Goal: Information Seeking & Learning: Learn about a topic

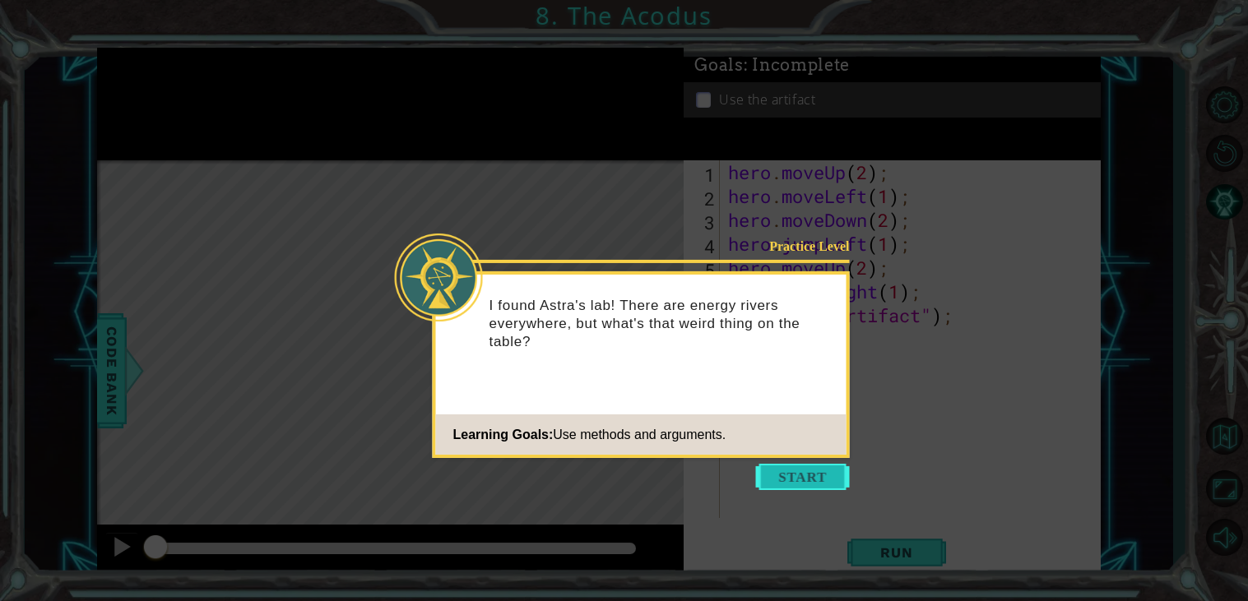
click at [772, 475] on button "Start" at bounding box center [803, 477] width 94 height 26
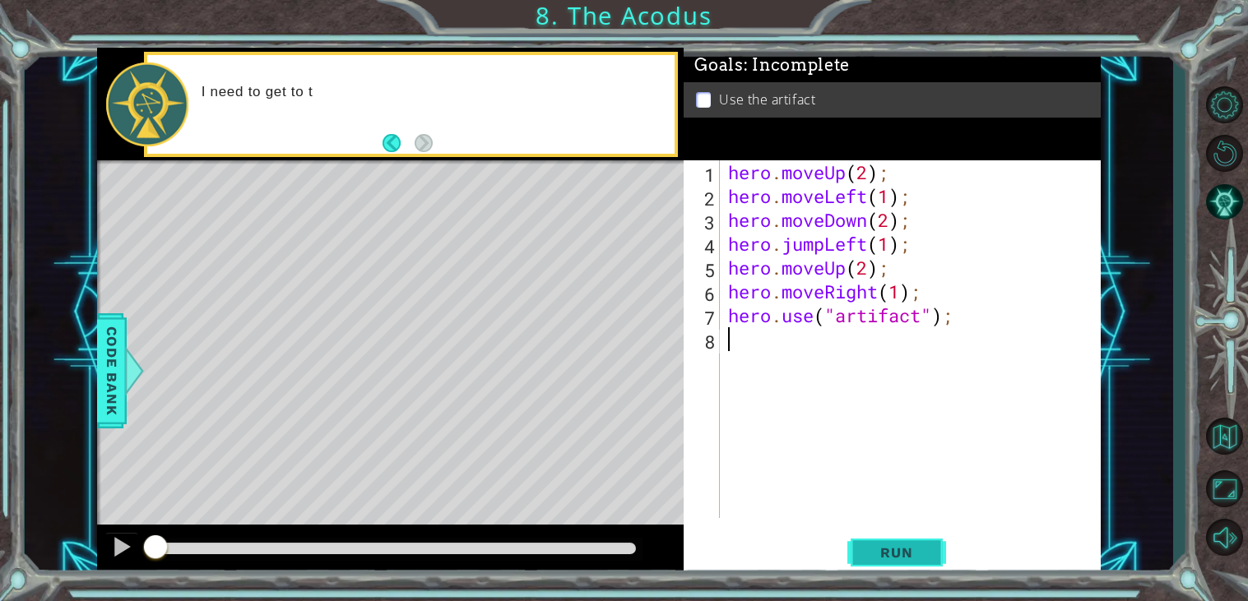
click at [877, 544] on button "Run" at bounding box center [896, 553] width 99 height 42
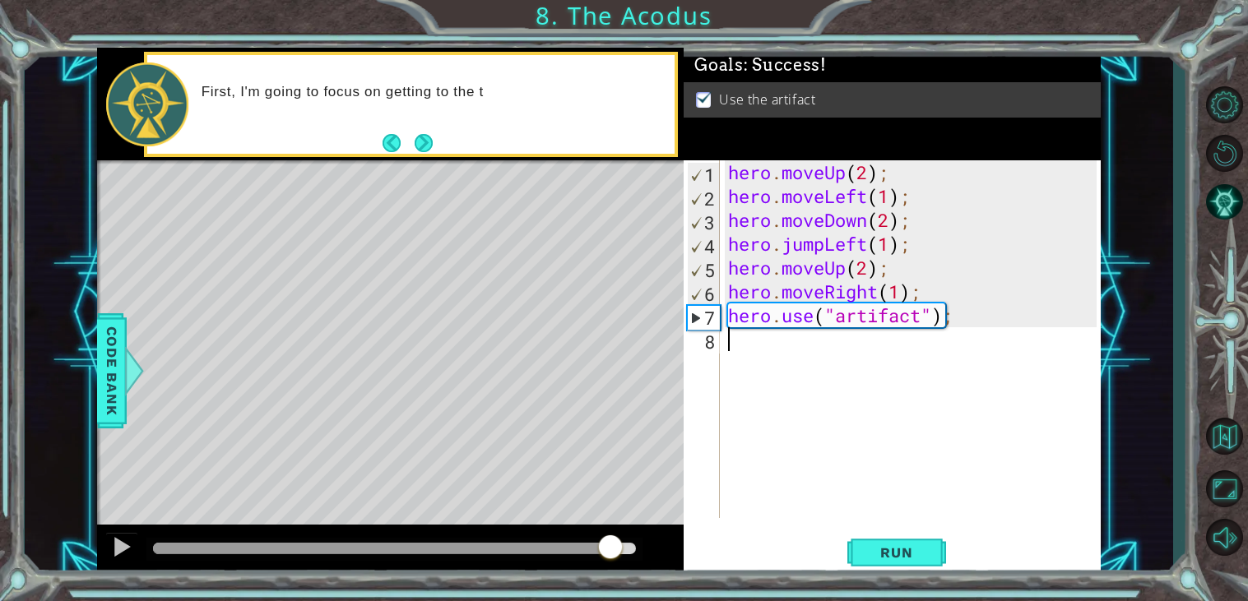
click at [610, 549] on div at bounding box center [394, 549] width 483 height 12
click at [868, 567] on button "Run" at bounding box center [896, 553] width 99 height 42
click at [578, 549] on div at bounding box center [394, 549] width 483 height 12
click at [415, 141] on button "Next" at bounding box center [424, 143] width 18 height 18
click at [128, 542] on div at bounding box center [121, 546] width 21 height 21
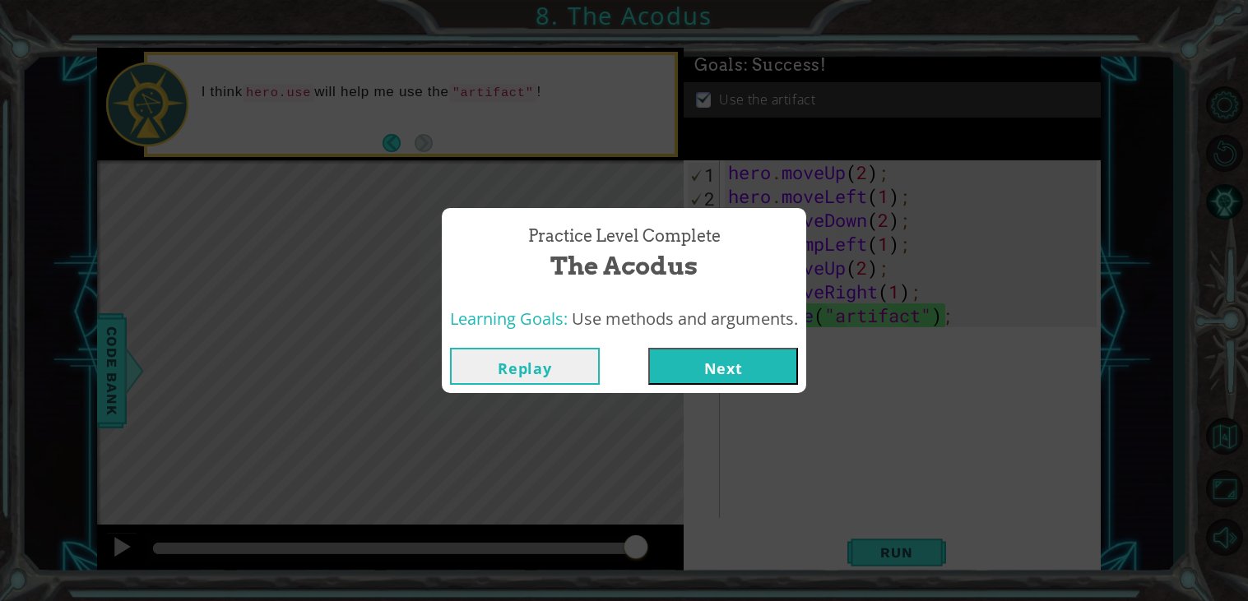
click at [703, 359] on button "Next" at bounding box center [723, 366] width 150 height 37
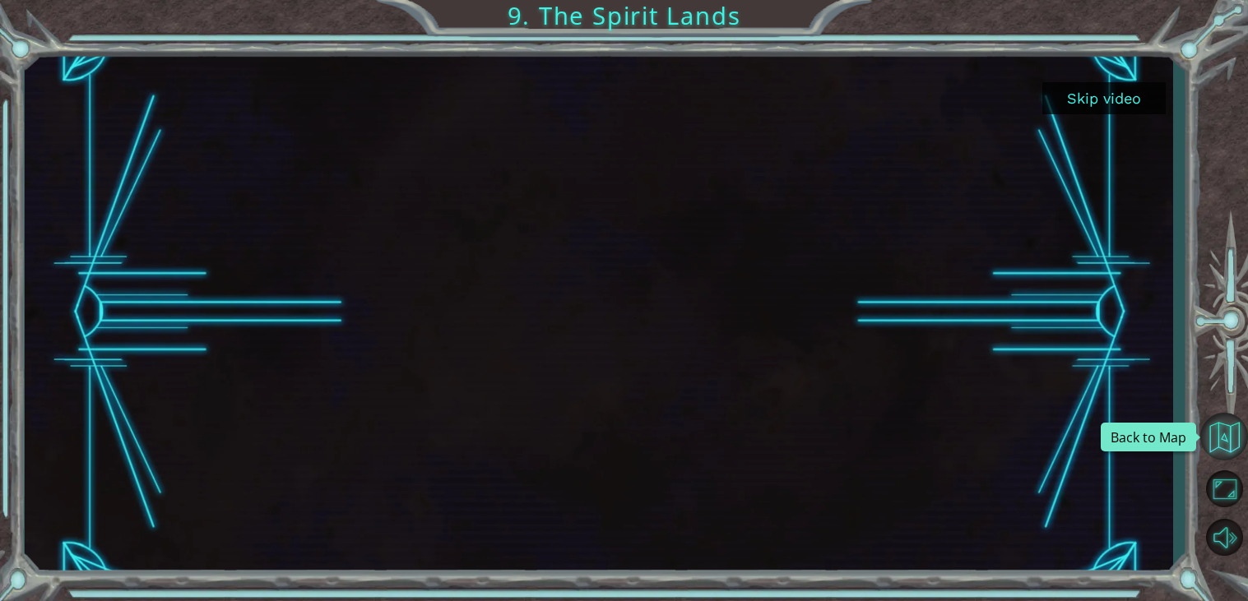
click at [1222, 438] on button "Back to Map" at bounding box center [1224, 437] width 48 height 48
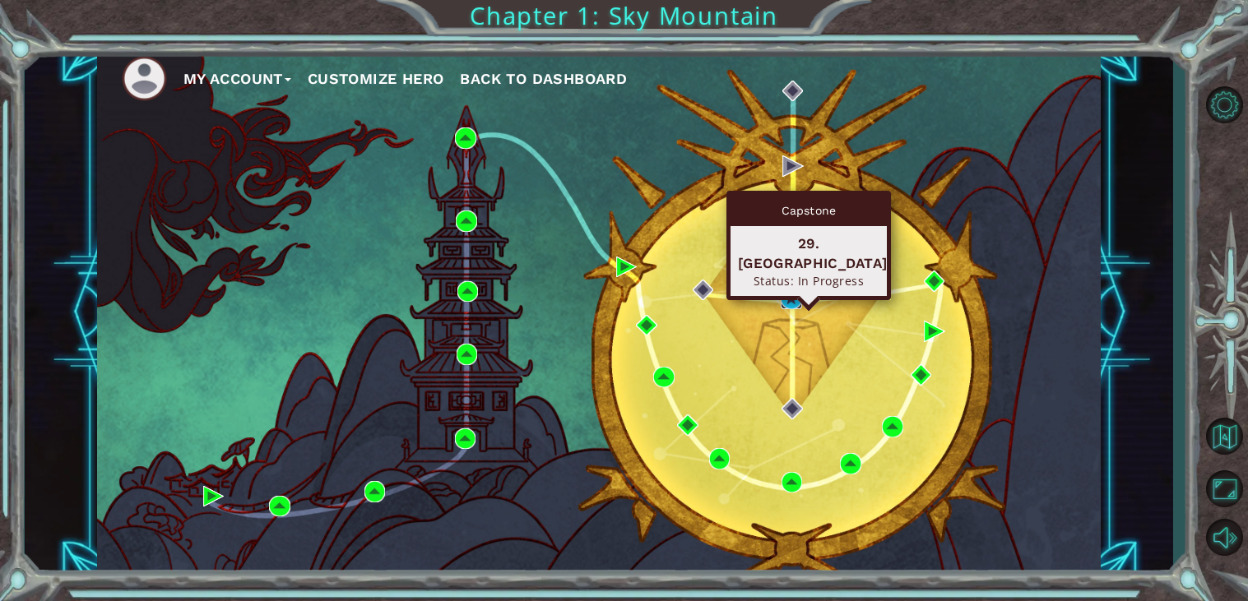
click at [792, 298] on img at bounding box center [791, 298] width 21 height 21
